Goal: Information Seeking & Learning: Learn about a topic

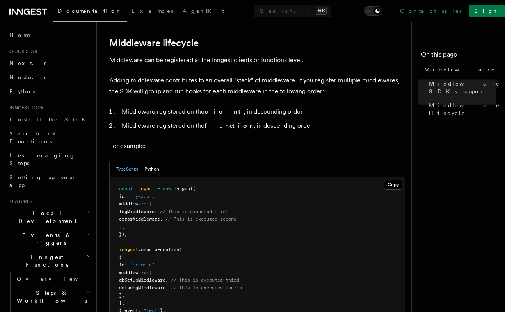
scroll to position [367, 0]
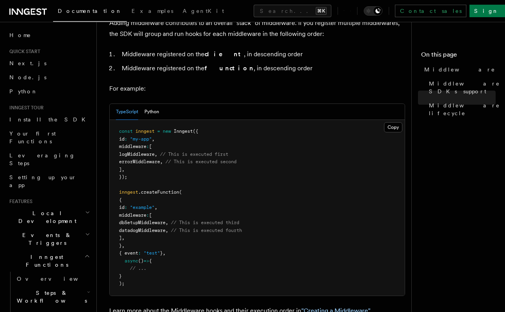
click at [152, 220] on span "dbSetupMiddleware" at bounding box center [142, 222] width 46 height 5
click at [152, 228] on span "datadogMiddleware" at bounding box center [142, 230] width 46 height 5
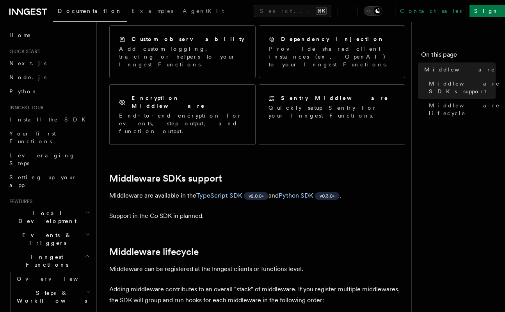
scroll to position [120, 0]
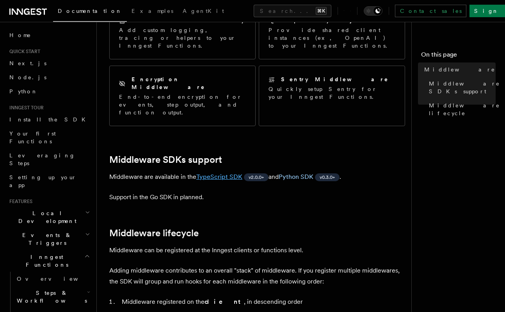
click at [222, 173] on link "TypeScript SDK" at bounding box center [219, 176] width 46 height 7
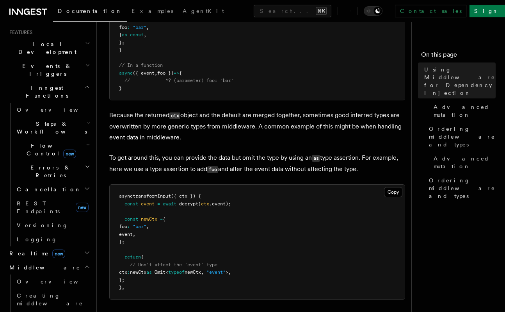
scroll to position [233, 0]
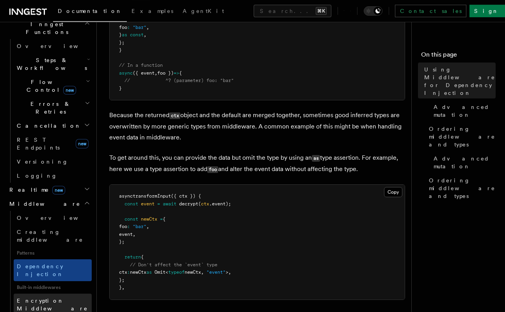
click at [60, 294] on link "Encryption Middleware" at bounding box center [53, 305] width 78 height 22
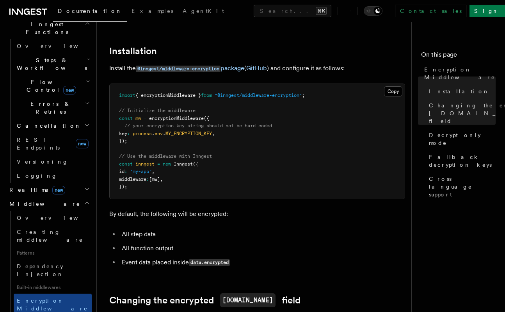
scroll to position [94, 0]
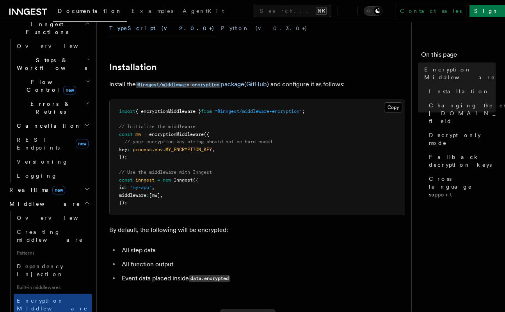
click at [189, 132] on span "encryptionMiddleware" at bounding box center [176, 134] width 55 height 5
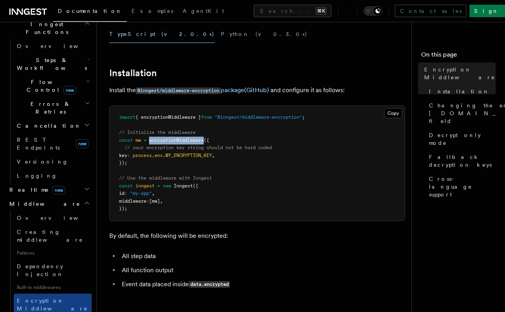
scroll to position [90, 0]
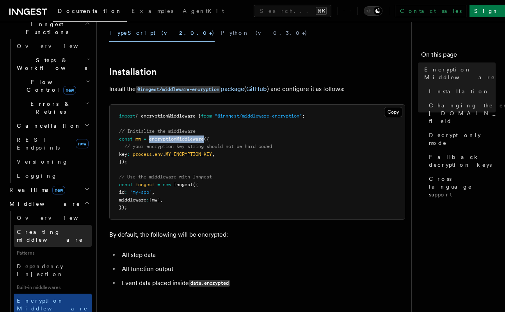
click at [59, 229] on span "Creating middleware" at bounding box center [50, 236] width 66 height 14
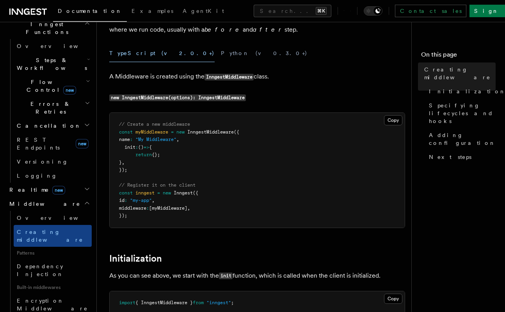
scroll to position [73, 0]
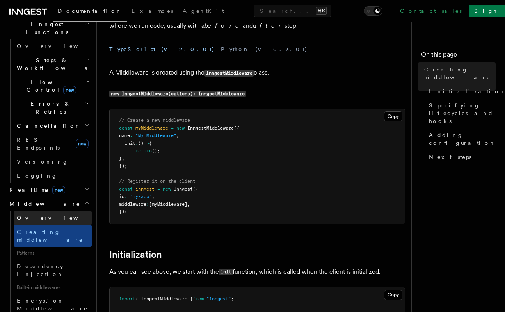
click at [52, 211] on link "Overview" at bounding box center [53, 218] width 78 height 14
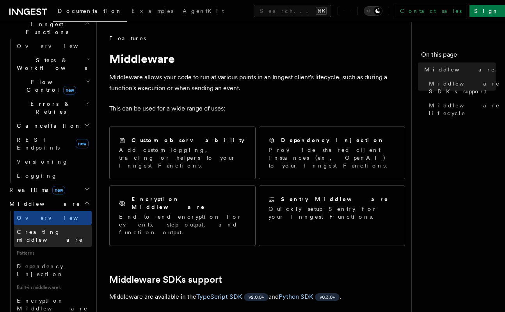
click at [46, 229] on span "Creating middleware" at bounding box center [50, 236] width 66 height 14
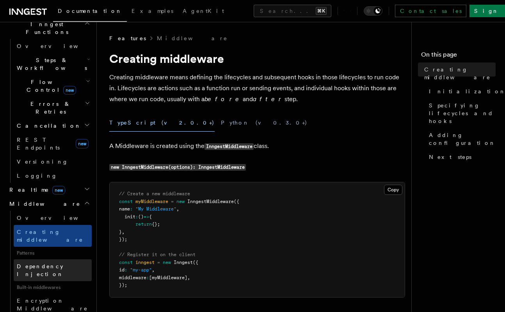
click at [59, 259] on link "Dependency Injection" at bounding box center [53, 270] width 78 height 22
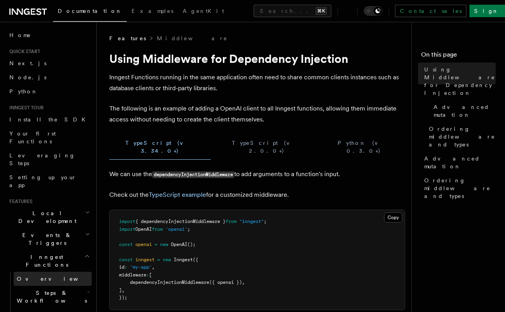
click at [35, 276] on span "Overview" at bounding box center [57, 279] width 80 height 6
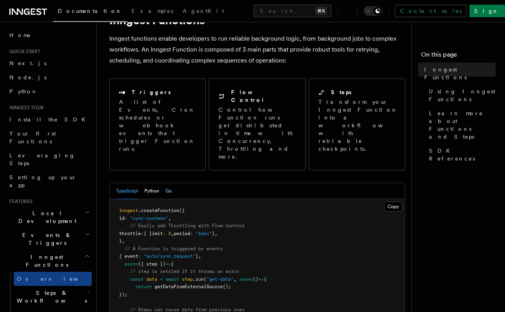
scroll to position [60, 0]
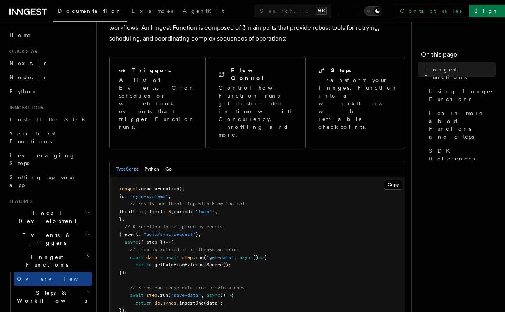
click at [40, 231] on span "Events & Triggers" at bounding box center [45, 239] width 79 height 16
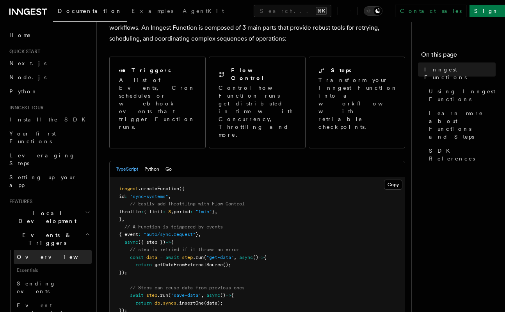
click at [43, 250] on link "Overview" at bounding box center [53, 257] width 78 height 14
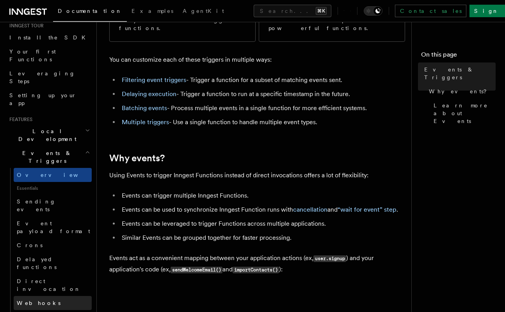
scroll to position [110, 0]
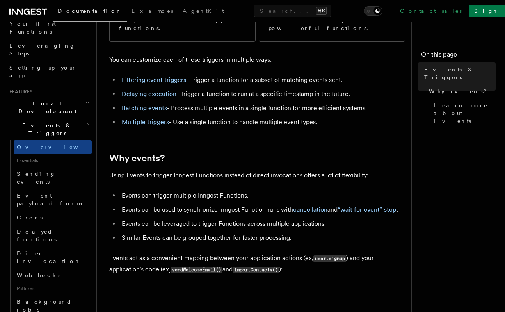
click at [35, 282] on span "Patterns" at bounding box center [53, 288] width 78 height 12
click at [35, 299] on span "Background jobs" at bounding box center [44, 306] width 55 height 14
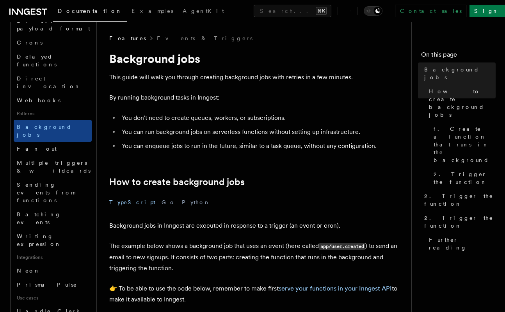
scroll to position [313, 0]
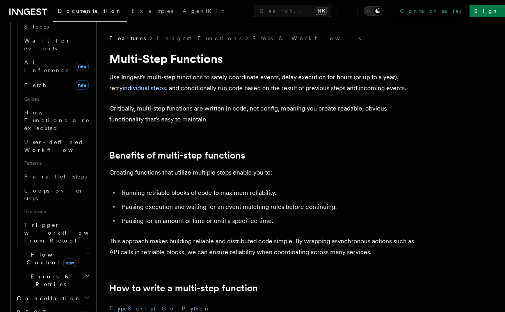
scroll to position [328, 0]
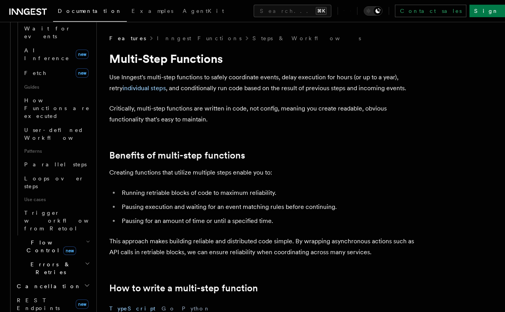
click at [34, 238] on span "Flow Control new" at bounding box center [50, 246] width 72 height 16
click at [35, 238] on span "Flow Control new" at bounding box center [50, 246] width 72 height 16
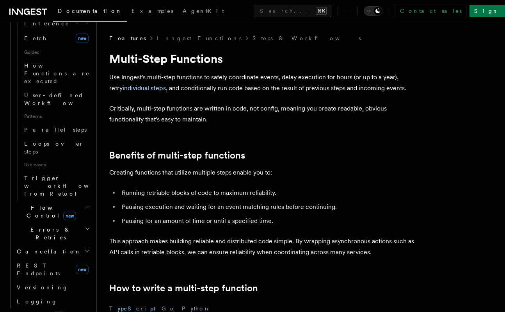
scroll to position [391, 0]
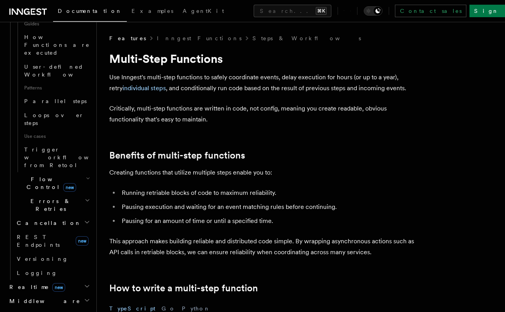
click at [24, 297] on span "Middleware" at bounding box center [43, 301] width 74 height 8
click at [32, 311] on span "Overview" at bounding box center [57, 315] width 80 height 6
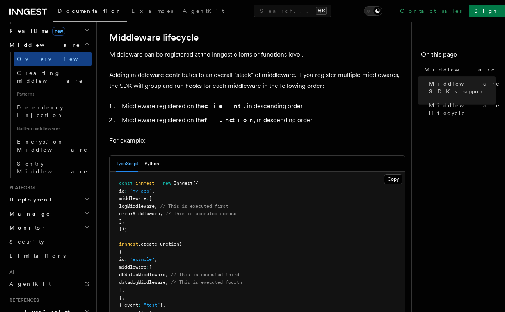
scroll to position [351, 0]
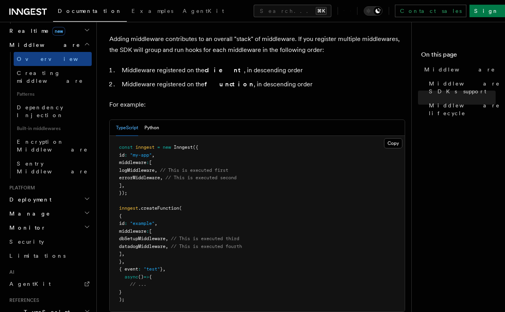
click at [152, 150] on pre "const inngest = new Inngest ({ id : "my-app" , middleware : [ logMiddleware , /…" at bounding box center [257, 224] width 295 height 176
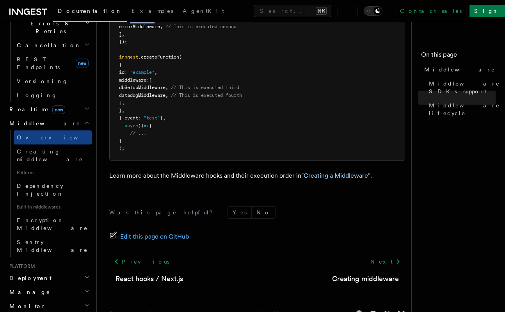
scroll to position [309, 0]
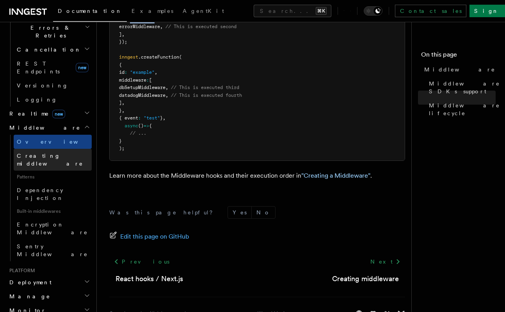
click at [53, 153] on span "Creating middleware" at bounding box center [50, 160] width 66 height 14
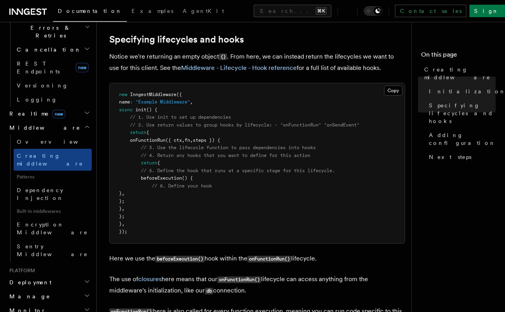
scroll to position [691, 0]
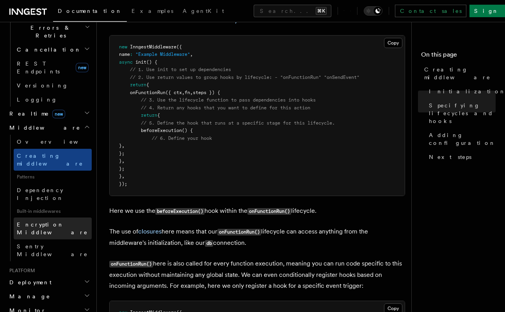
click at [57, 221] on span "Encryption Middleware" at bounding box center [52, 228] width 71 height 14
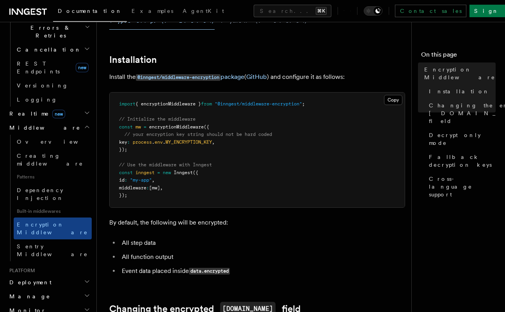
scroll to position [103, 0]
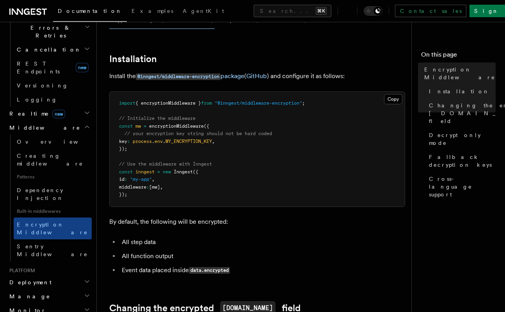
click at [179, 100] on span "{ encryptionMiddleware }" at bounding box center [168, 102] width 66 height 5
drag, startPoint x: 310, startPoint y: 93, endPoint x: 227, endPoint y: 94, distance: 83.5
click at [227, 100] on span ""@inngest/middleware-encryption"" at bounding box center [258, 102] width 87 height 5
copy span "@inngest/middleware-encryption"
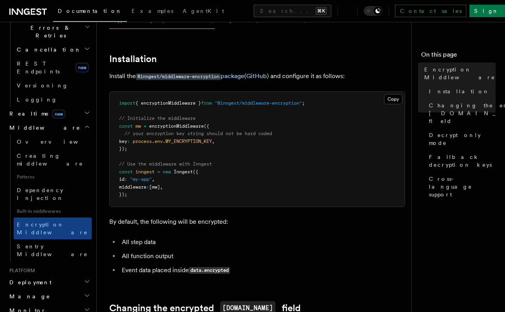
click at [194, 100] on span "{ encryptionMiddleware }" at bounding box center [168, 102] width 66 height 5
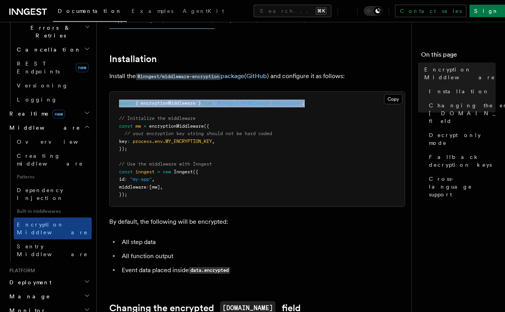
click at [194, 100] on span "{ encryptionMiddleware }" at bounding box center [168, 102] width 66 height 5
copy span "import { encryptionMiddleware } from "@inngest/middleware-encryption" ;"
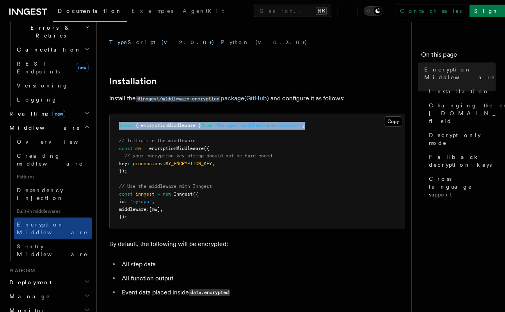
scroll to position [90, 0]
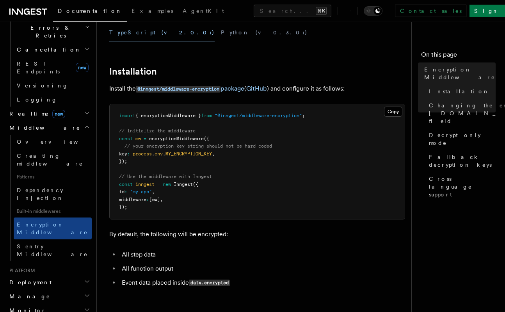
click at [158, 143] on span "// your encryption key string should not be hard coded" at bounding box center [199, 145] width 148 height 5
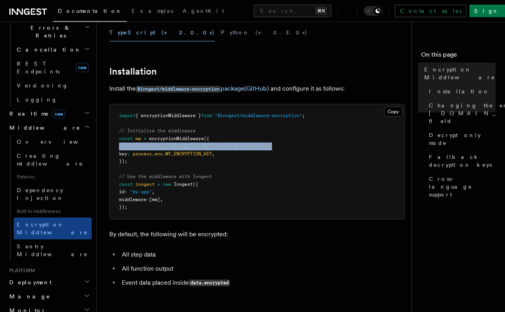
click at [158, 143] on span "// your encryption key string should not be hard coded" at bounding box center [199, 145] width 148 height 5
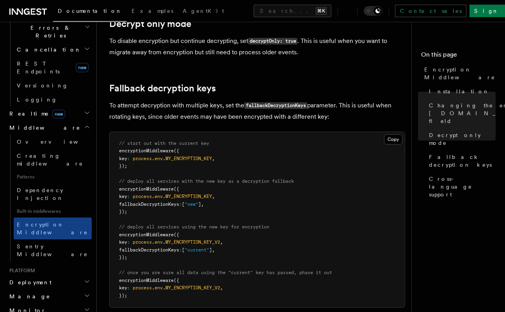
scroll to position [484, 0]
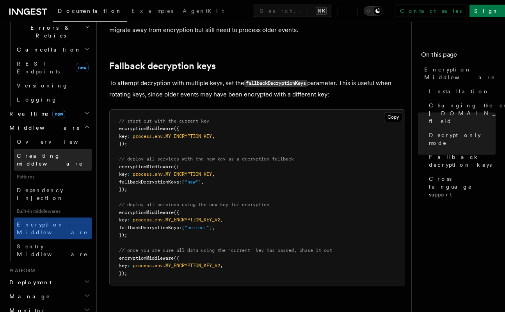
click at [45, 153] on span "Creating middleware" at bounding box center [50, 160] width 66 height 14
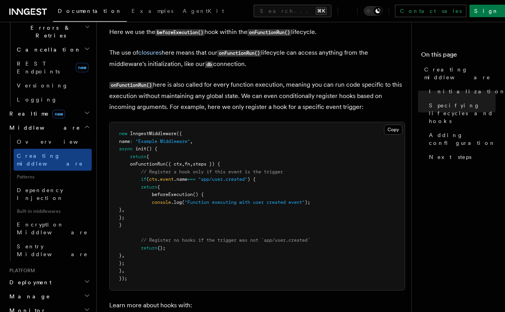
scroll to position [871, 0]
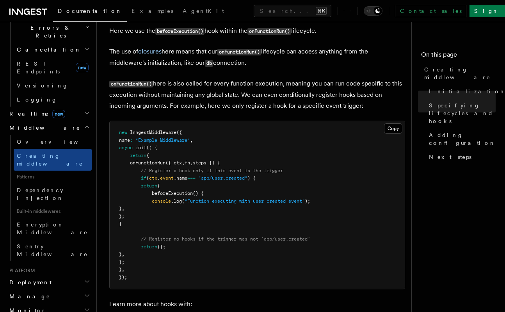
click at [151, 164] on span "onFunctionRun" at bounding box center [148, 162] width 36 height 5
click at [182, 165] on span "({ ctx" at bounding box center [173, 162] width 16 height 5
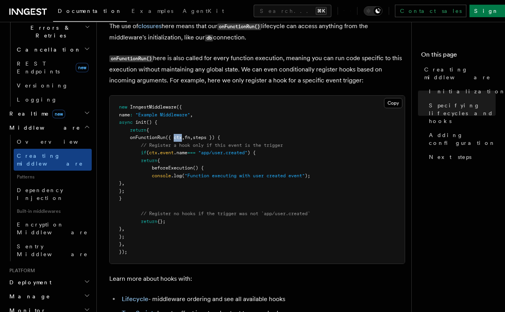
scroll to position [892, 0]
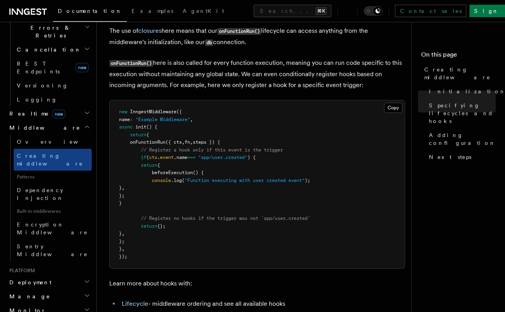
click at [190, 145] on span "fn" at bounding box center [187, 141] width 5 height 5
